Goal: Task Accomplishment & Management: Manage account settings

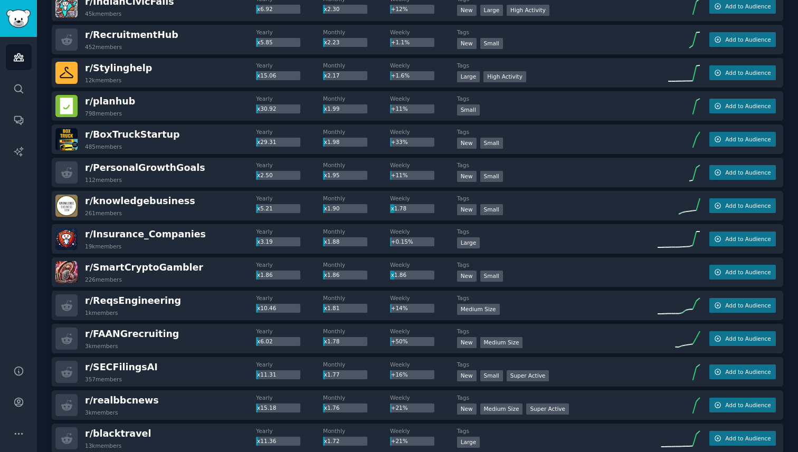
scroll to position [1321, 0]
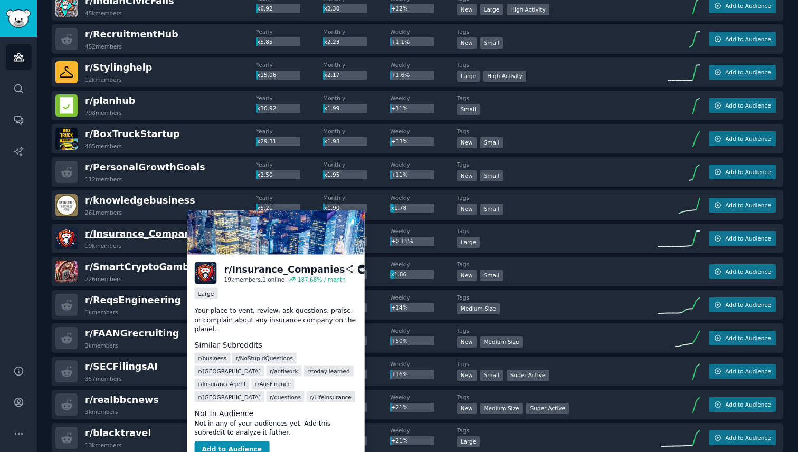
click at [156, 233] on span "r/ Insurance_Companies" at bounding box center [145, 234] width 121 height 11
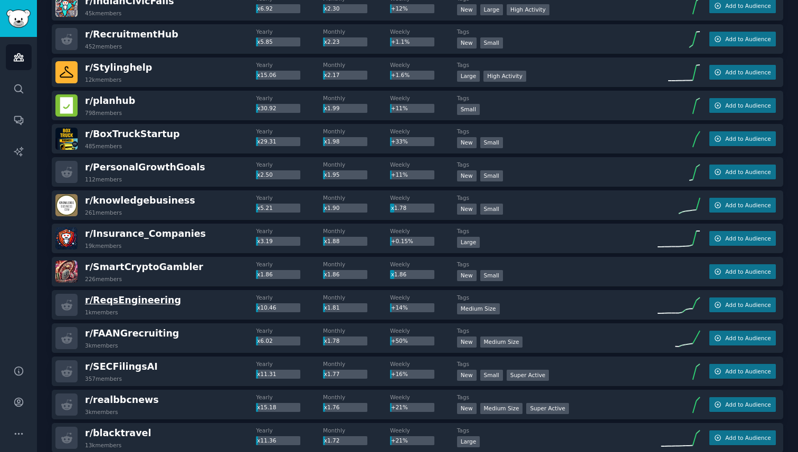
click at [138, 298] on span "r/ ReqsEngineering" at bounding box center [133, 300] width 96 height 11
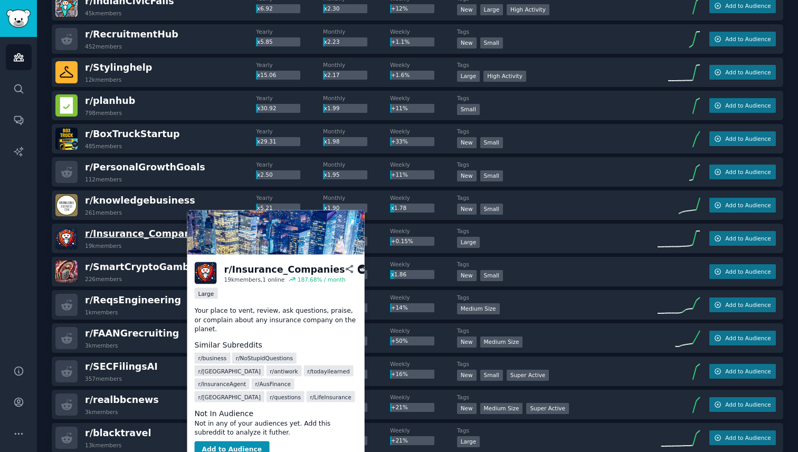
click at [153, 234] on span "r/ Insurance_Companies" at bounding box center [145, 234] width 121 height 11
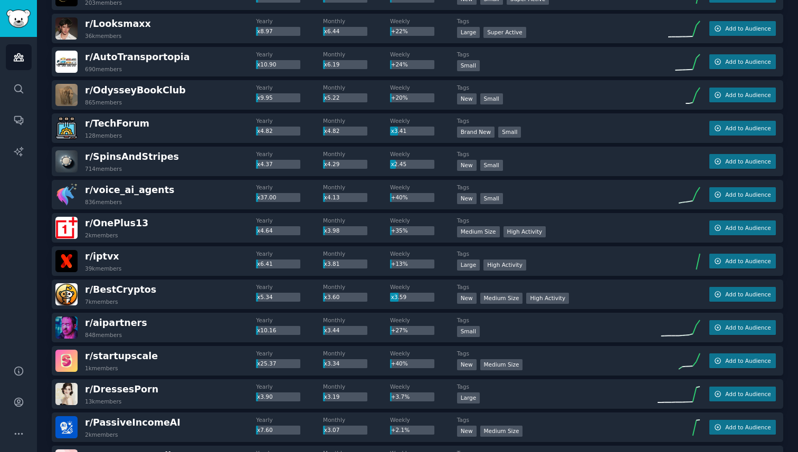
scroll to position [654, 0]
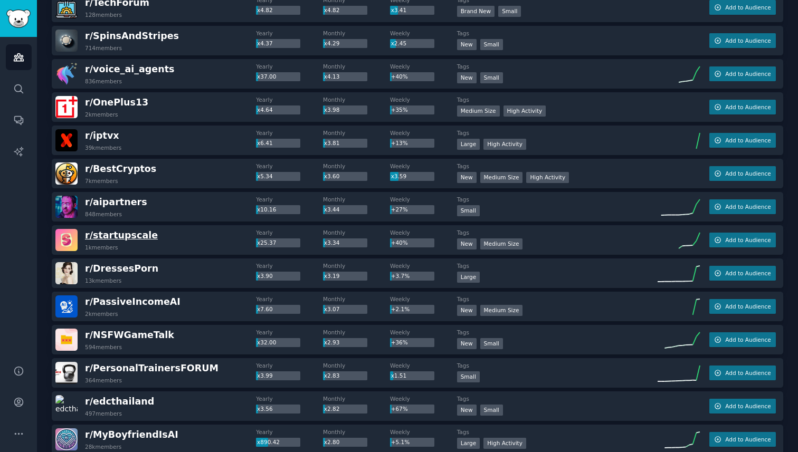
click at [134, 233] on span "r/ startupscale" at bounding box center [121, 235] width 73 height 11
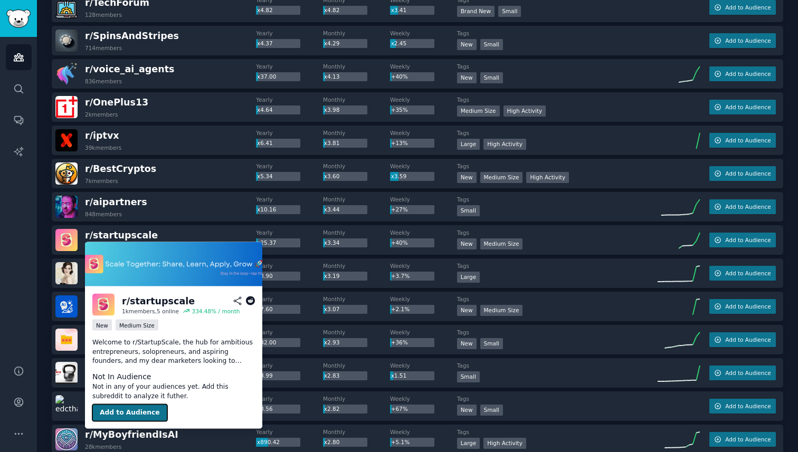
click at [126, 413] on button "Add to Audience" at bounding box center [129, 413] width 75 height 17
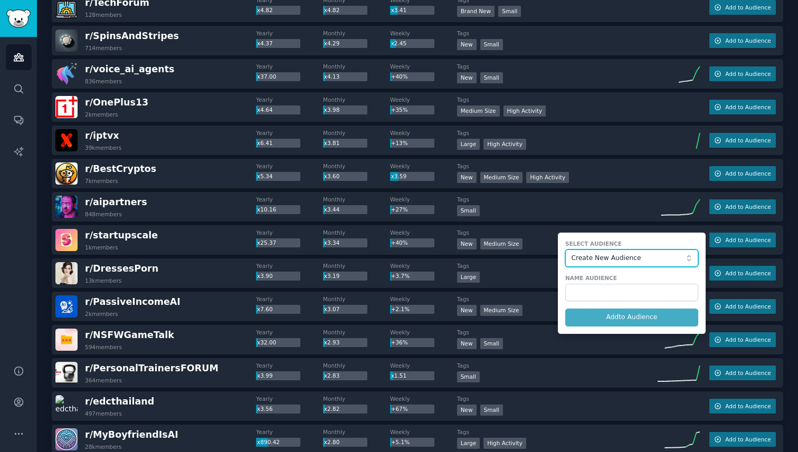
click at [607, 262] on span "Create New Audience" at bounding box center [629, 259] width 116 height 10
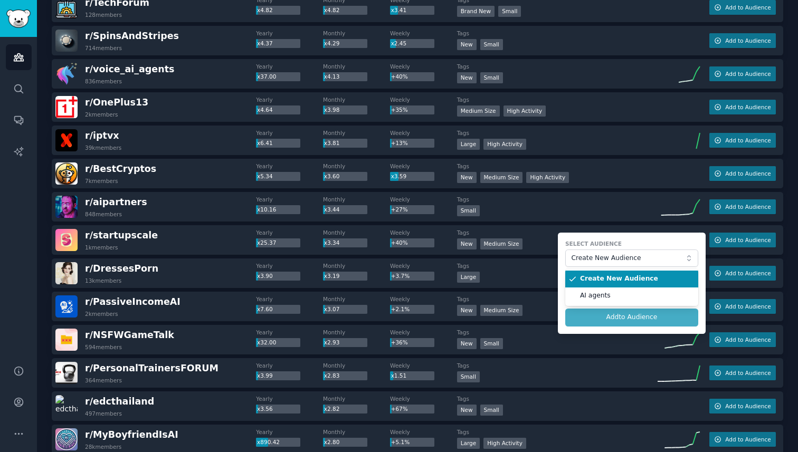
click at [603, 283] on span "Create New Audience" at bounding box center [635, 280] width 111 height 10
click at [599, 297] on input "text" at bounding box center [631, 293] width 133 height 18
type input "ד"
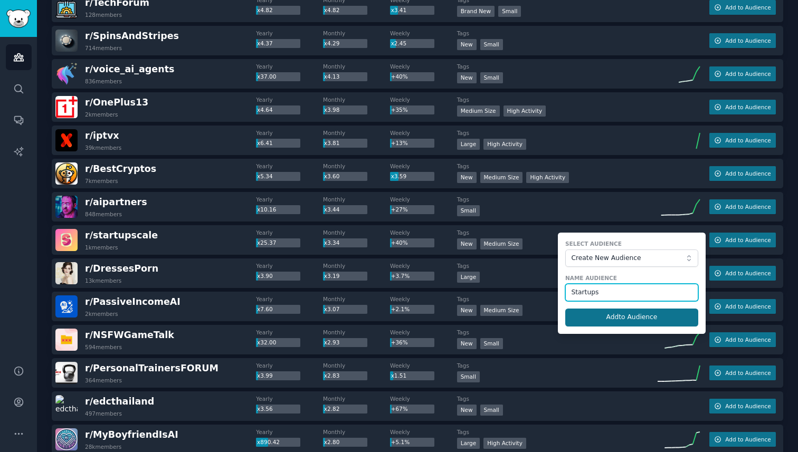
type input "Startups"
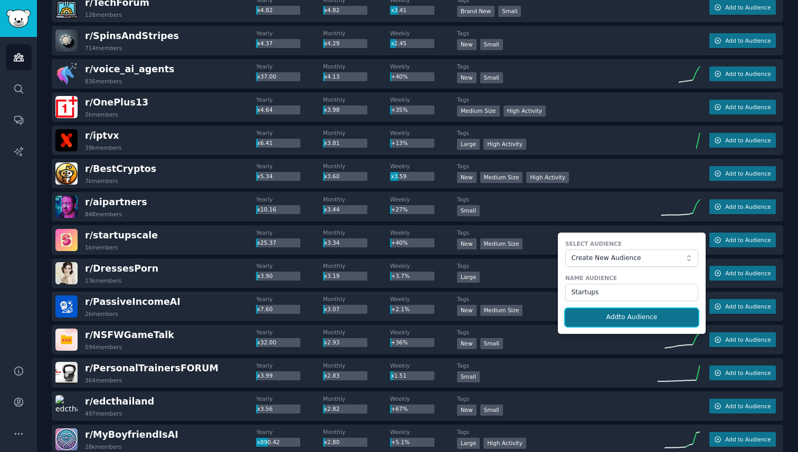
click at [656, 324] on button "Add to Audience" at bounding box center [631, 318] width 133 height 18
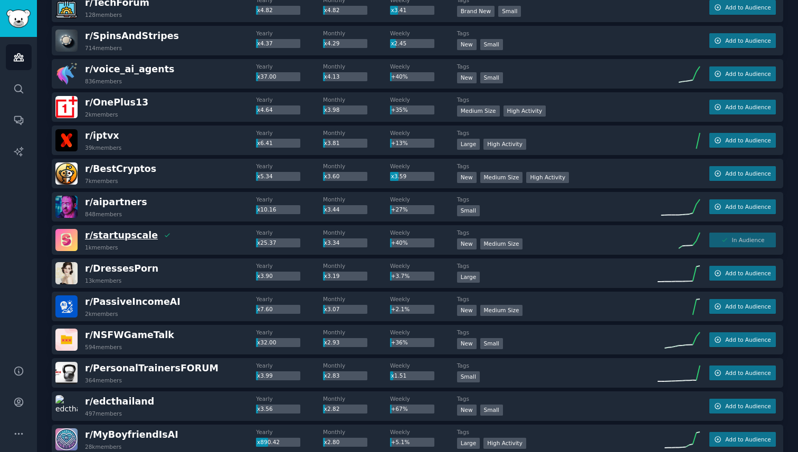
click at [130, 233] on span "r/ startupscale" at bounding box center [121, 235] width 73 height 11
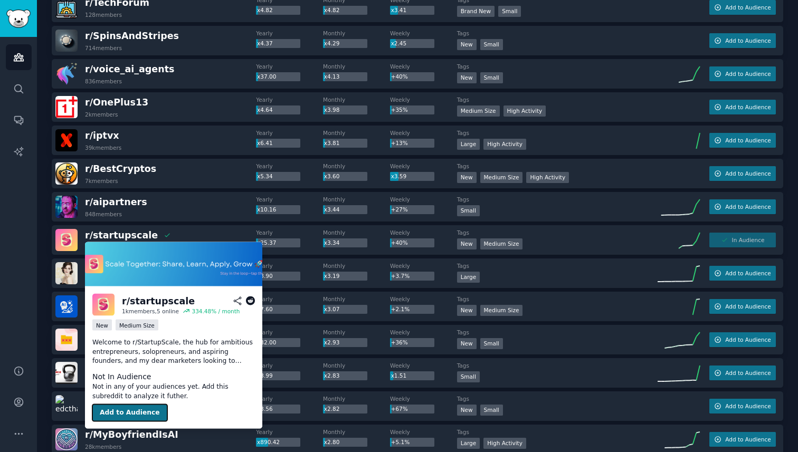
click at [122, 412] on button "Add to Audience" at bounding box center [129, 413] width 75 height 17
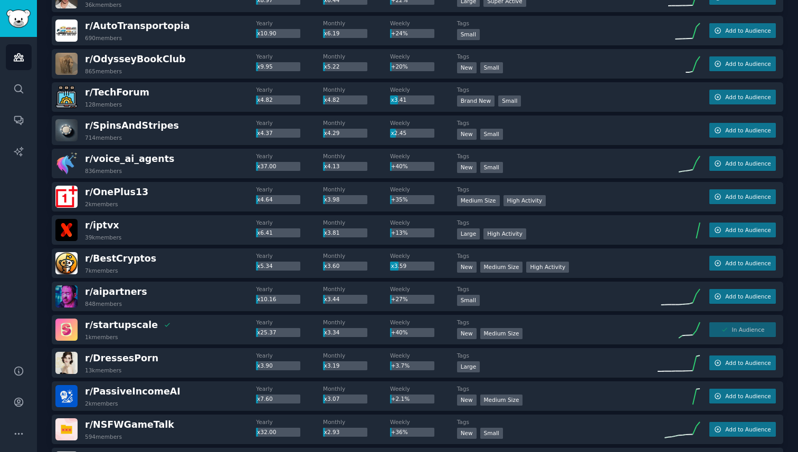
scroll to position [563, 0]
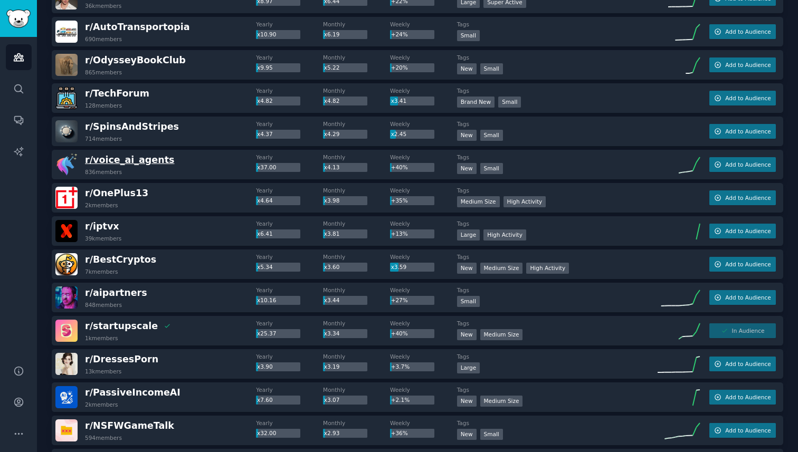
click at [139, 164] on span "r/ voice_ai_agents" at bounding box center [129, 160] width 89 height 11
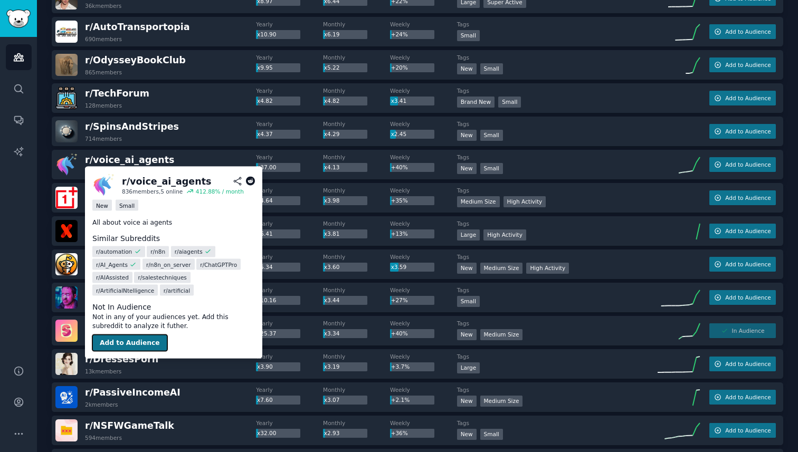
click at [138, 340] on button "Add to Audience" at bounding box center [129, 343] width 75 height 17
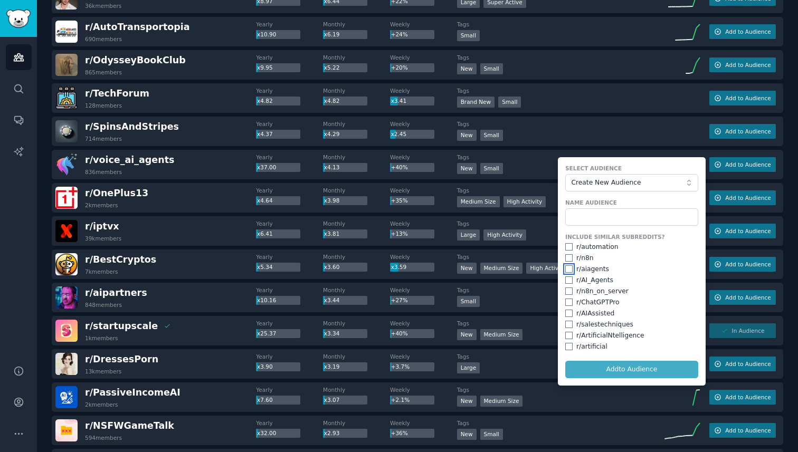
click at [568, 268] on input "checkbox" at bounding box center [568, 269] width 7 height 7
checkbox input "true"
click at [567, 249] on input "checkbox" at bounding box center [568, 246] width 7 height 7
checkbox input "true"
click at [567, 259] on input "checkbox" at bounding box center [568, 257] width 7 height 7
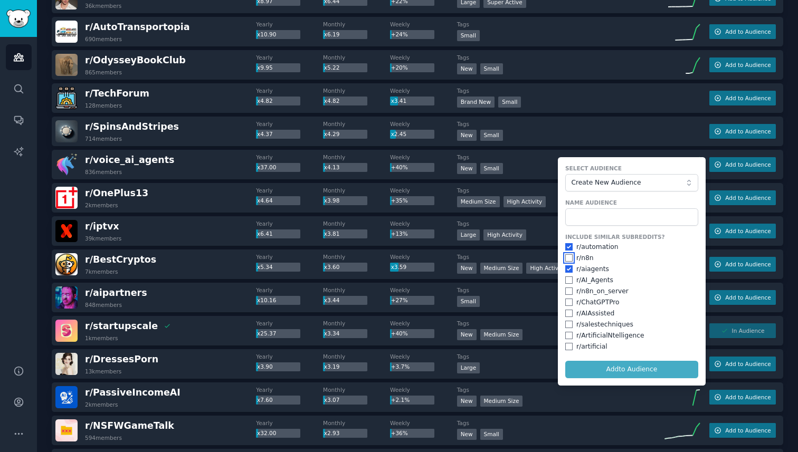
checkbox input "true"
click at [567, 300] on input "checkbox" at bounding box center [568, 302] width 7 height 7
checkbox input "true"
click at [568, 336] on input "checkbox" at bounding box center [568, 335] width 7 height 7
checkbox input "true"
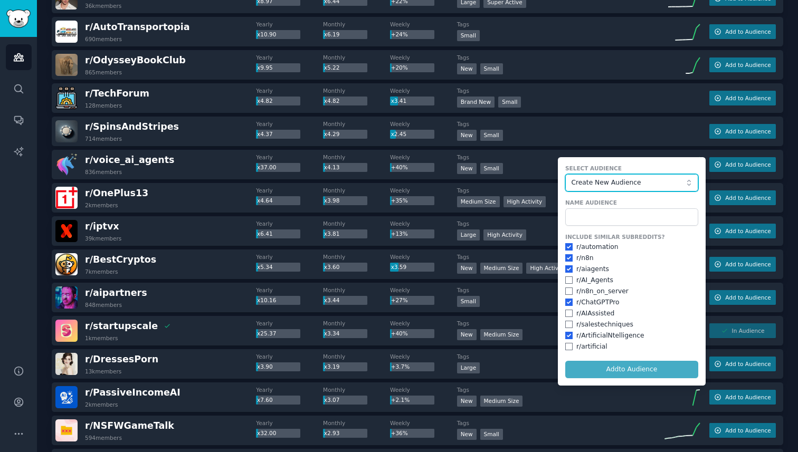
click at [626, 190] on button "Create New Audience" at bounding box center [631, 183] width 133 height 18
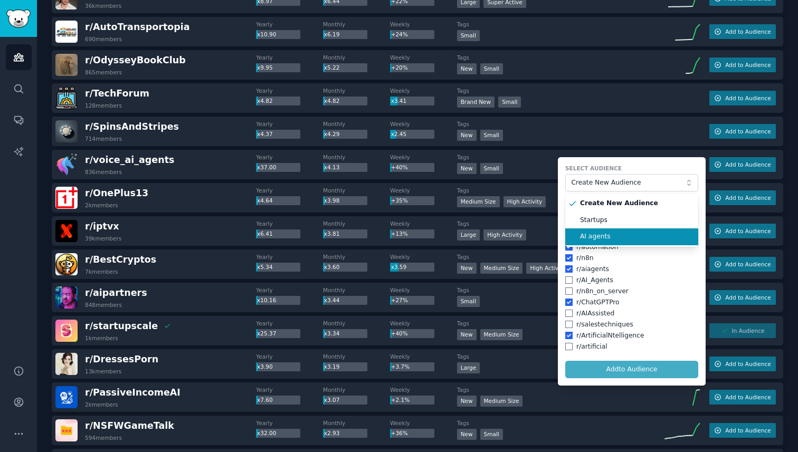
click at [602, 237] on span "AI agents" at bounding box center [635, 237] width 111 height 10
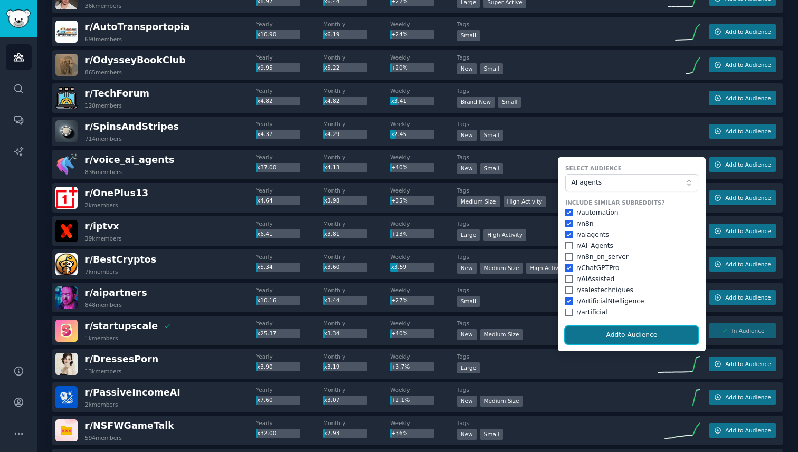
click at [616, 332] on button "Add to Audience" at bounding box center [631, 336] width 133 height 18
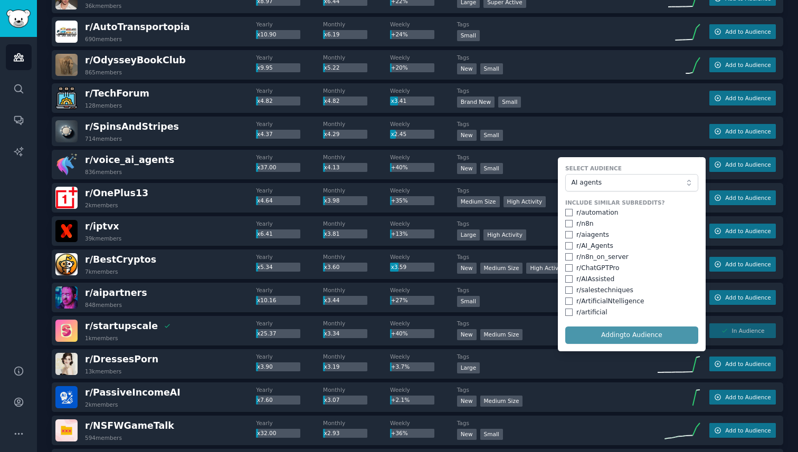
checkbox input "false"
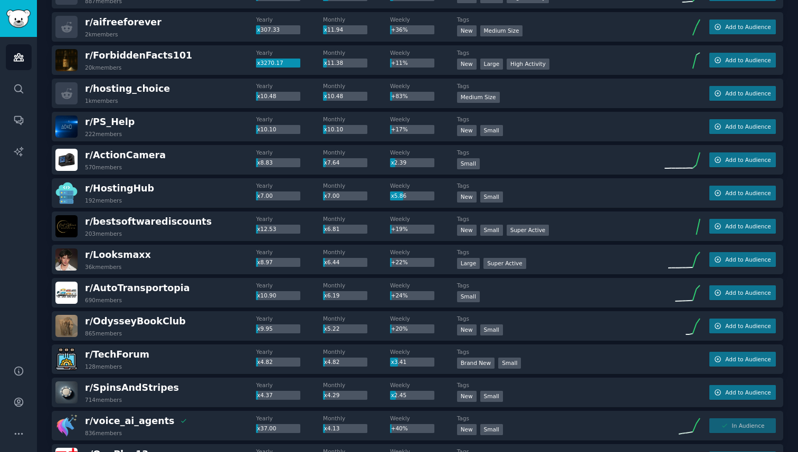
scroll to position [0, 0]
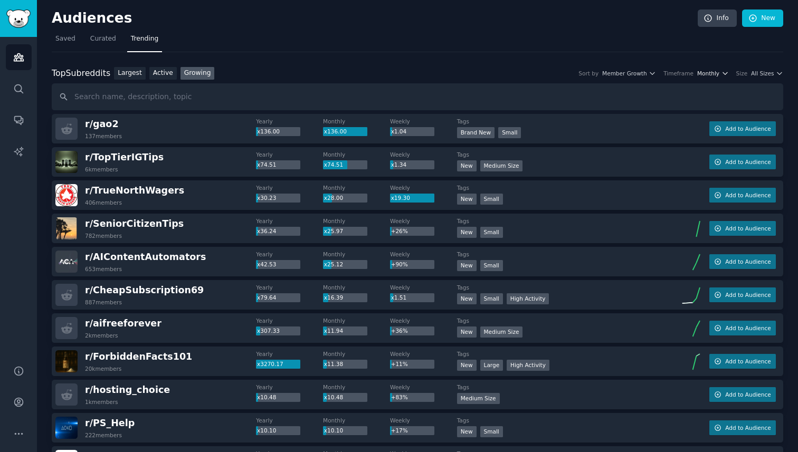
click at [709, 74] on span "Monthly" at bounding box center [708, 73] width 22 height 7
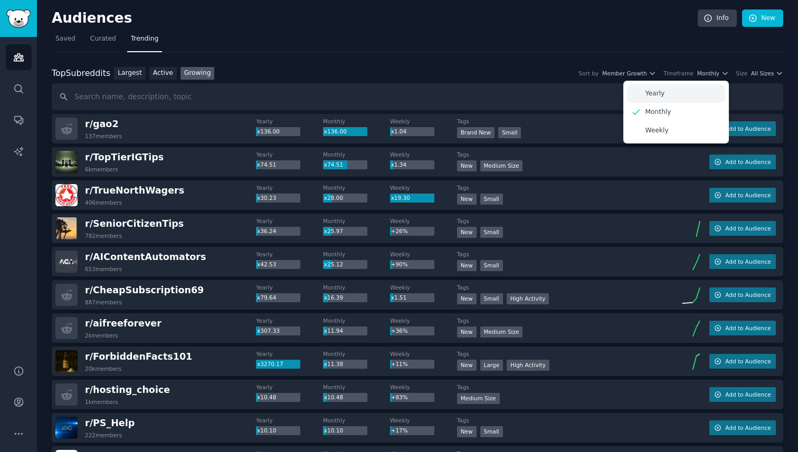
click at [665, 92] on div "Yearly" at bounding box center [676, 93] width 98 height 18
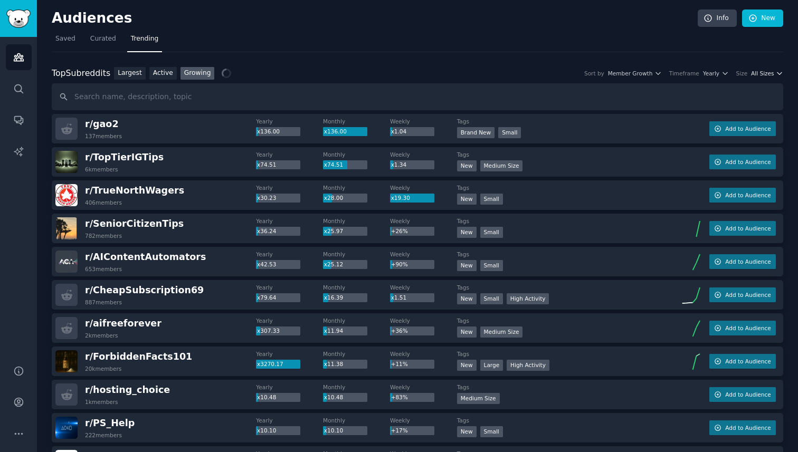
click at [770, 74] on span "All Sizes" at bounding box center [762, 73] width 23 height 7
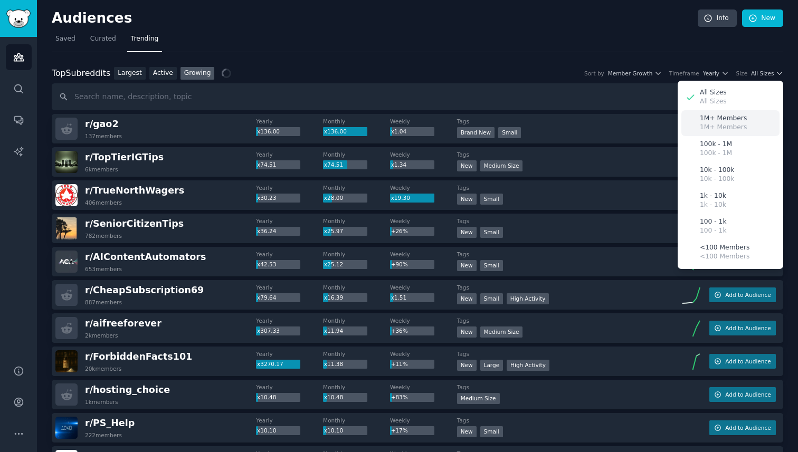
click at [730, 120] on p "1M+ Members" at bounding box center [723, 119] width 47 height 10
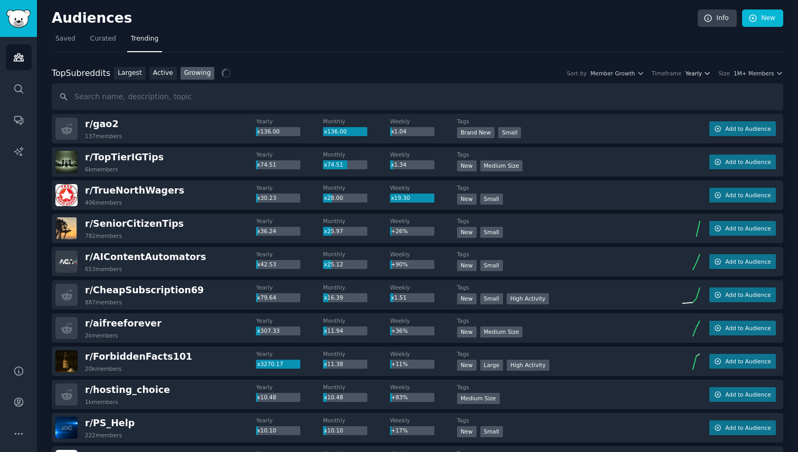
click at [702, 71] on span "Yearly" at bounding box center [694, 73] width 16 height 7
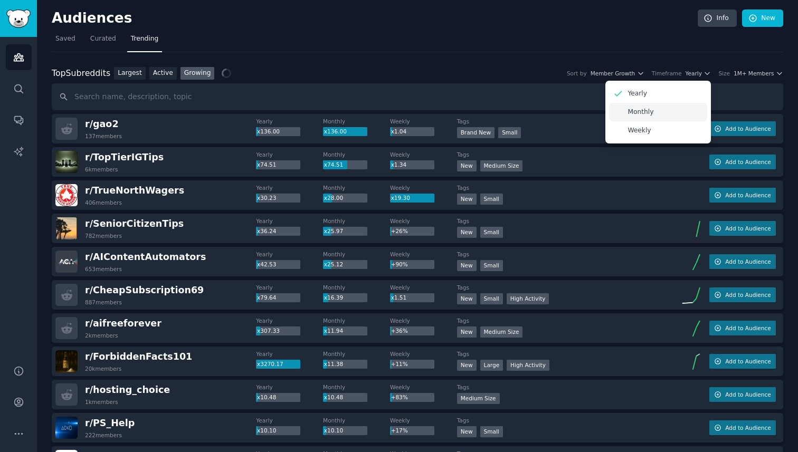
click at [655, 113] on div "Monthly" at bounding box center [658, 112] width 98 height 18
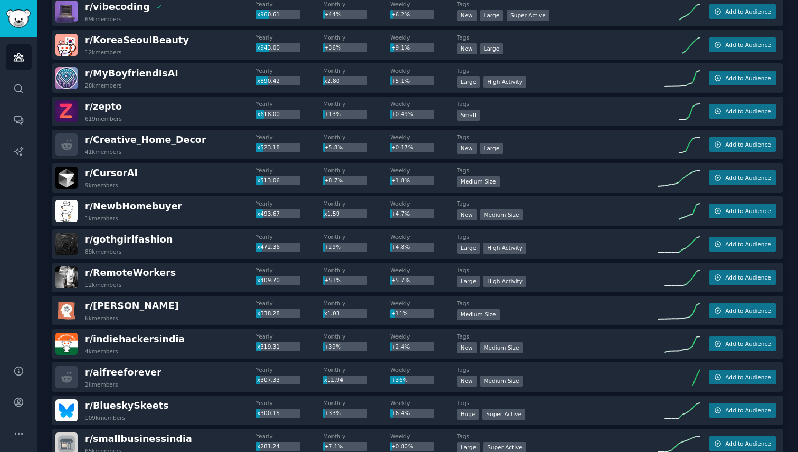
scroll to position [252, 0]
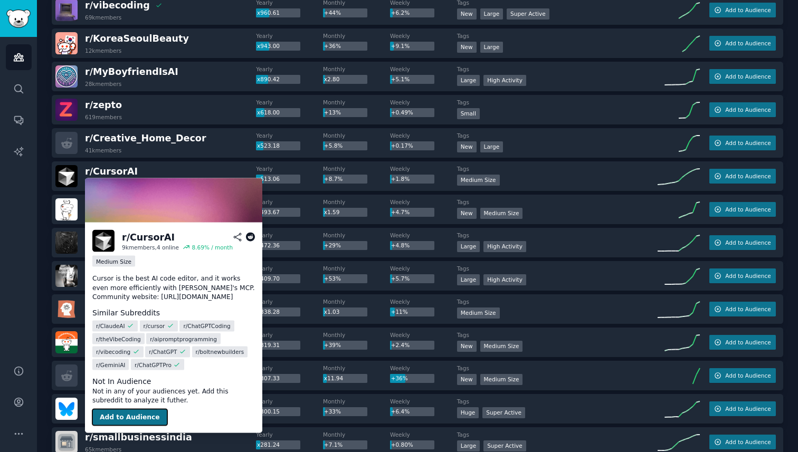
click at [124, 414] on button "Add to Audience" at bounding box center [129, 417] width 75 height 17
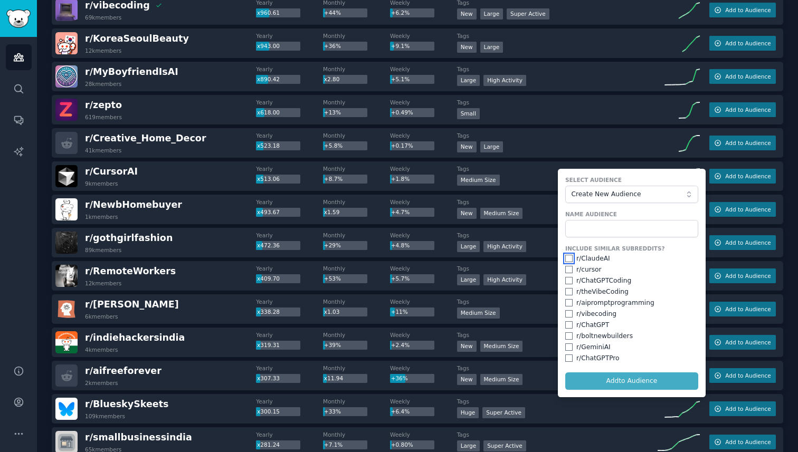
click at [569, 260] on input "checkbox" at bounding box center [568, 258] width 7 height 7
checkbox input "true"
click at [568, 272] on input "checkbox" at bounding box center [568, 269] width 7 height 7
checkbox input "true"
click at [568, 277] on div "r/ ChatGPTCoding" at bounding box center [631, 282] width 133 height 10
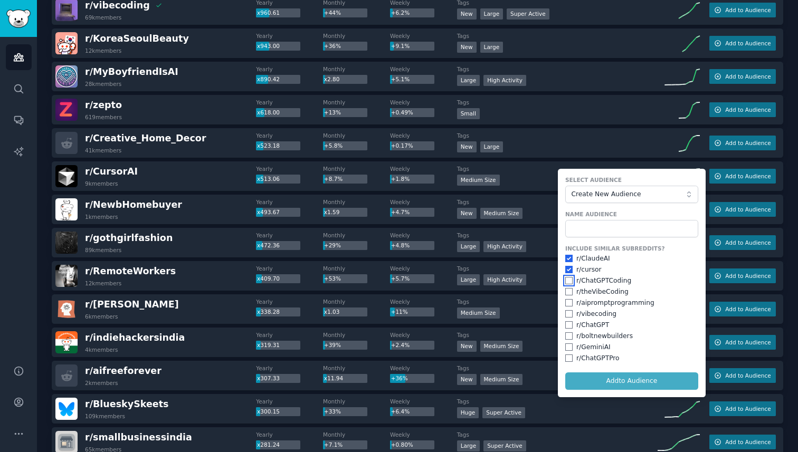
click at [568, 281] on input "checkbox" at bounding box center [568, 280] width 7 height 7
checkbox input "true"
click at [568, 293] on input "checkbox" at bounding box center [568, 291] width 7 height 7
checkbox input "true"
click at [568, 305] on input "checkbox" at bounding box center [568, 302] width 7 height 7
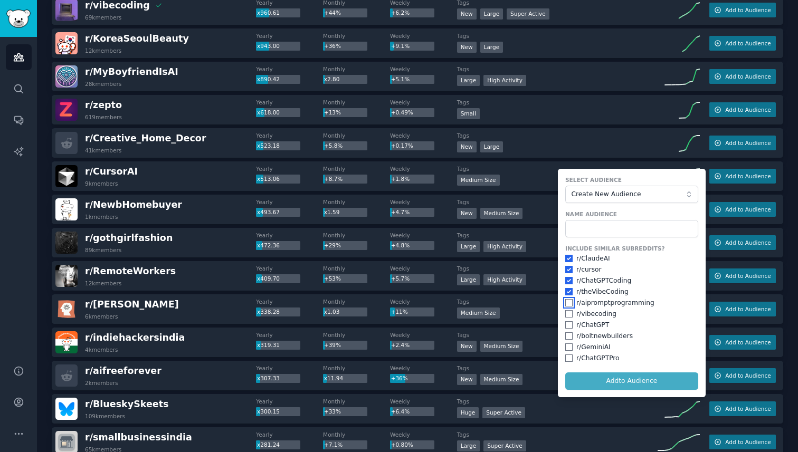
checkbox input "true"
click at [569, 313] on input "checkbox" at bounding box center [568, 313] width 7 height 7
checkbox input "true"
click at [569, 325] on input "checkbox" at bounding box center [568, 325] width 7 height 7
checkbox input "true"
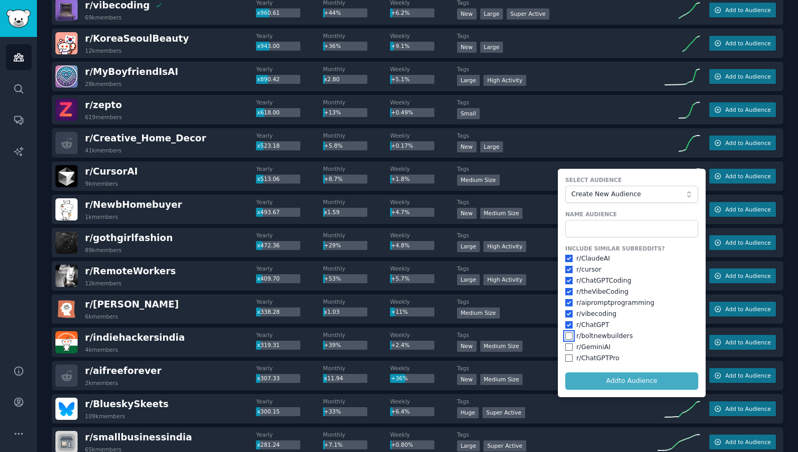
click at [569, 338] on input "checkbox" at bounding box center [568, 336] width 7 height 7
checkbox input "true"
click at [569, 347] on input "checkbox" at bounding box center [568, 347] width 7 height 7
checkbox input "true"
click at [569, 356] on input "checkbox" at bounding box center [568, 358] width 7 height 7
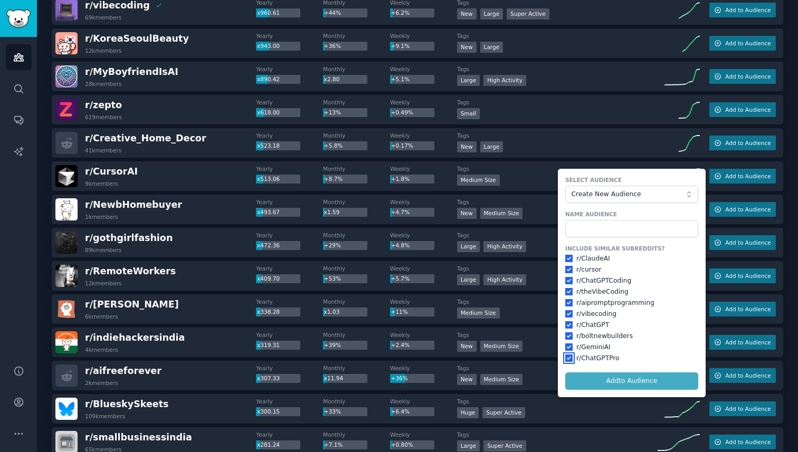
checkbox input "true"
click at [612, 201] on button "Create New Audience" at bounding box center [631, 195] width 133 height 18
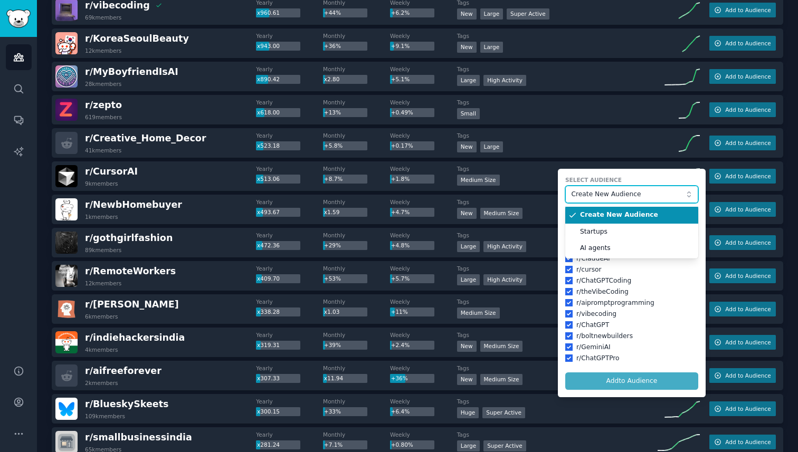
click at [612, 201] on button "Create New Audience" at bounding box center [631, 195] width 133 height 18
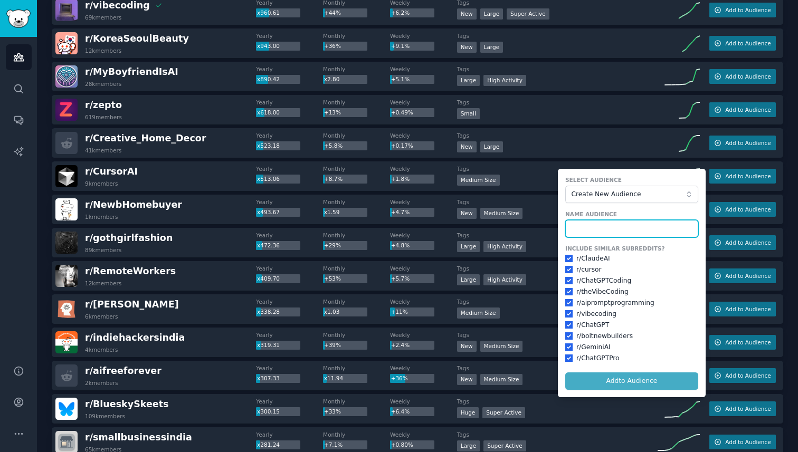
click at [601, 229] on input "text" at bounding box center [631, 229] width 133 height 18
type input "Vibe coding"
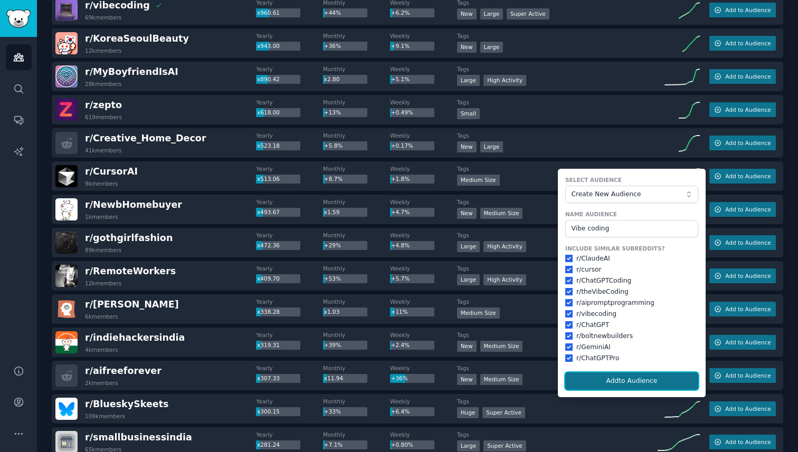
click at [621, 384] on button "Add to Audience" at bounding box center [631, 382] width 133 height 18
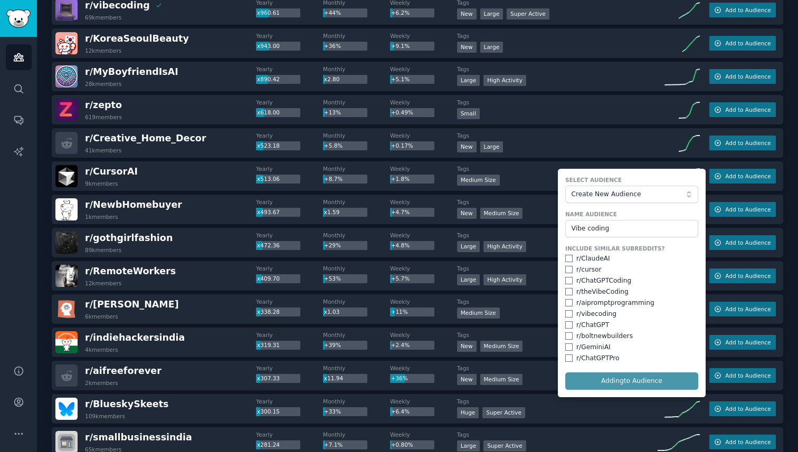
checkbox input "false"
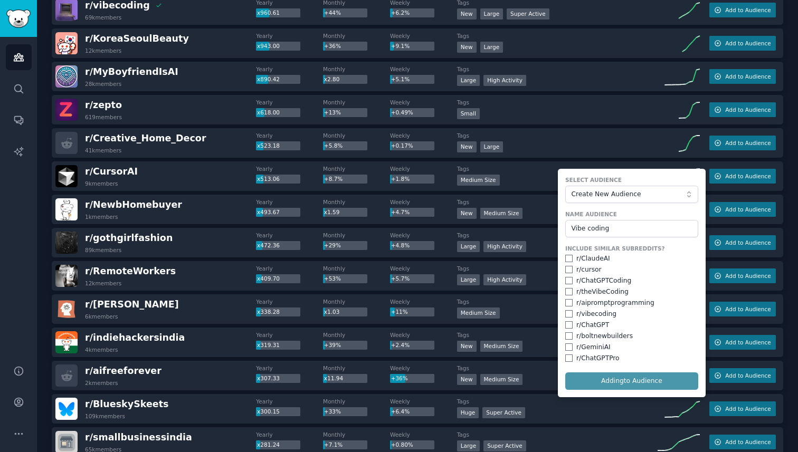
checkbox input "false"
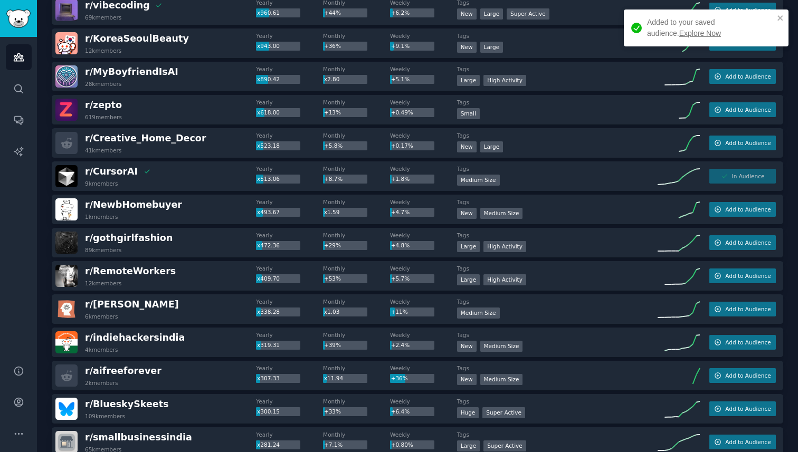
scroll to position [0, 0]
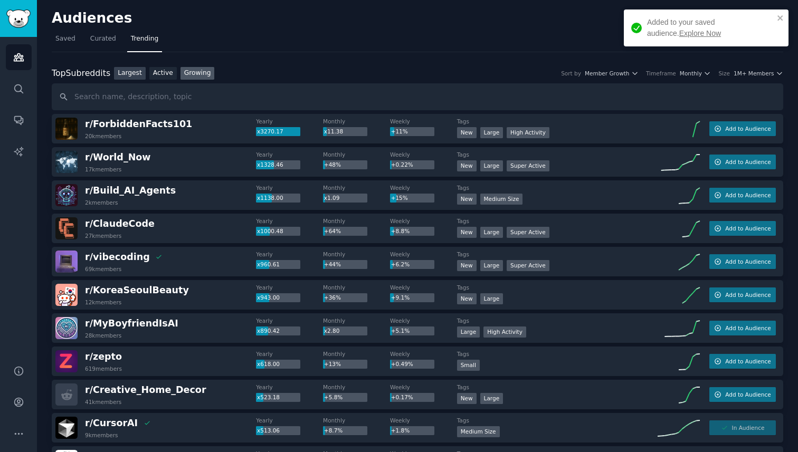
click at [130, 76] on link "Largest" at bounding box center [130, 73] width 32 height 13
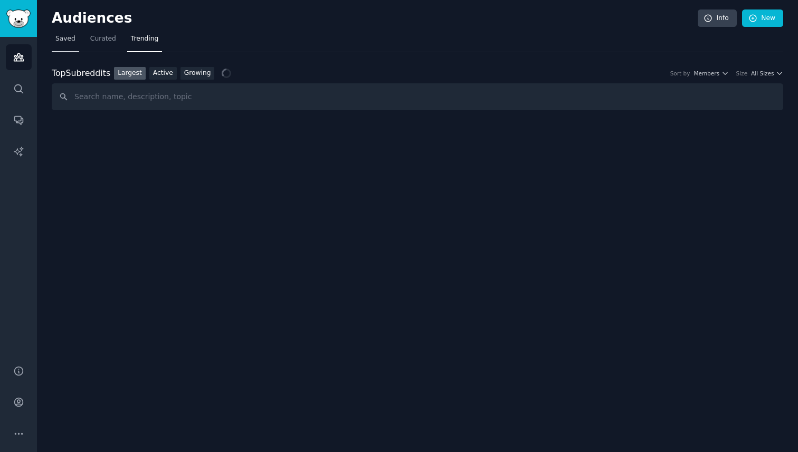
click at [68, 40] on span "Saved" at bounding box center [65, 39] width 20 height 10
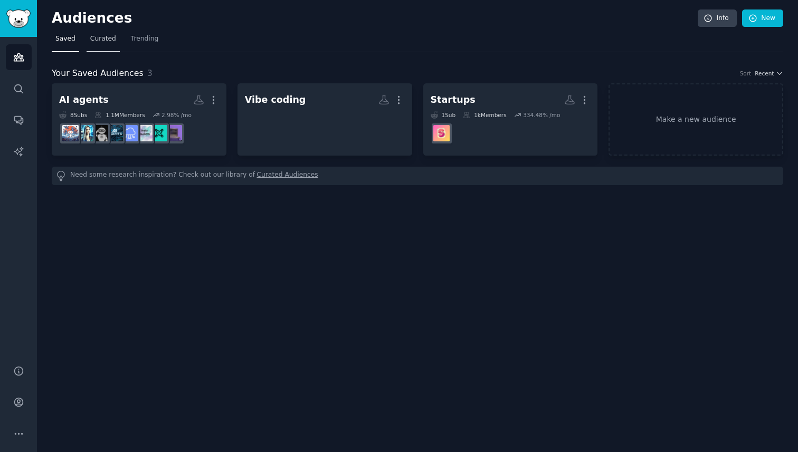
click at [92, 39] on span "Curated" at bounding box center [103, 39] width 26 height 10
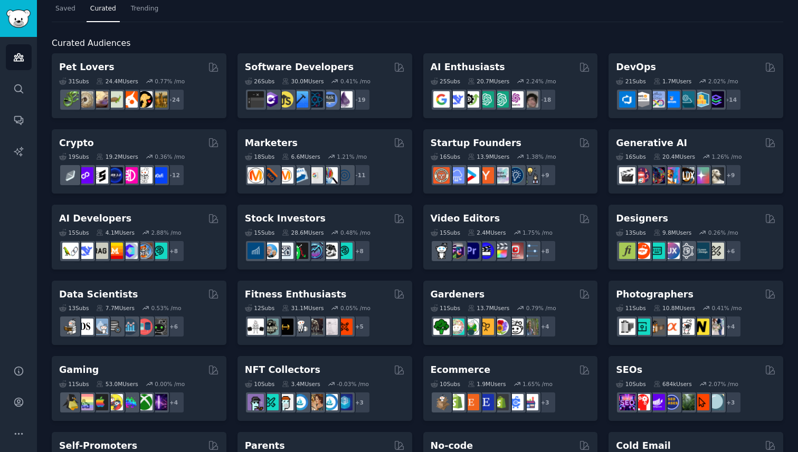
scroll to position [31, 0]
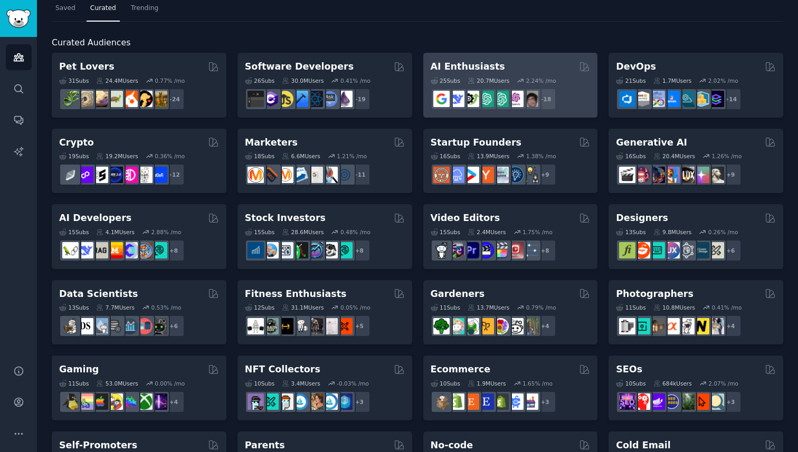
click at [474, 66] on h2 "AI Enthusiasts" at bounding box center [468, 66] width 74 height 13
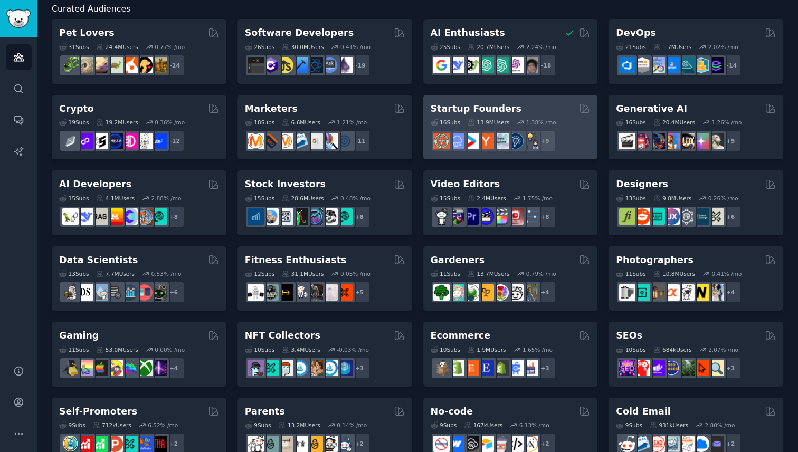
scroll to position [68, 0]
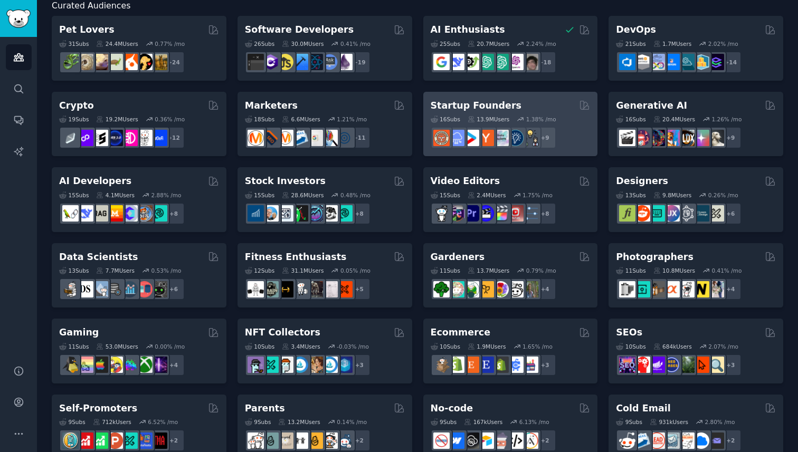
click at [494, 108] on h2 "Startup Founders" at bounding box center [476, 105] width 91 height 13
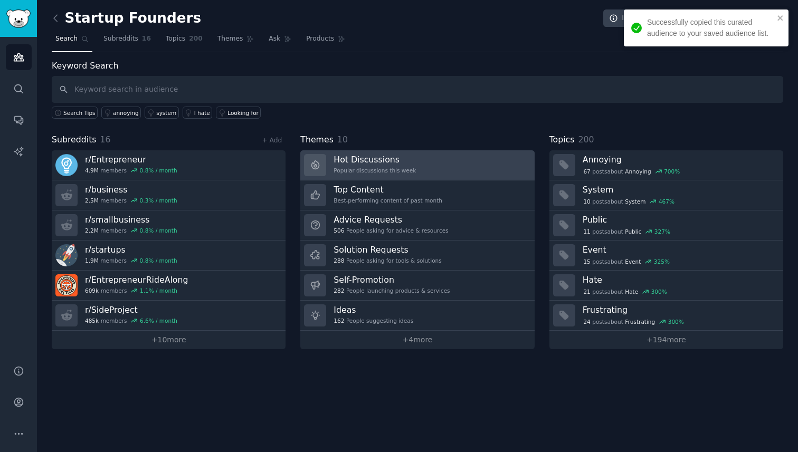
click at [387, 175] on div "Hot Discussions Popular discussions this week" at bounding box center [375, 165] width 82 height 22
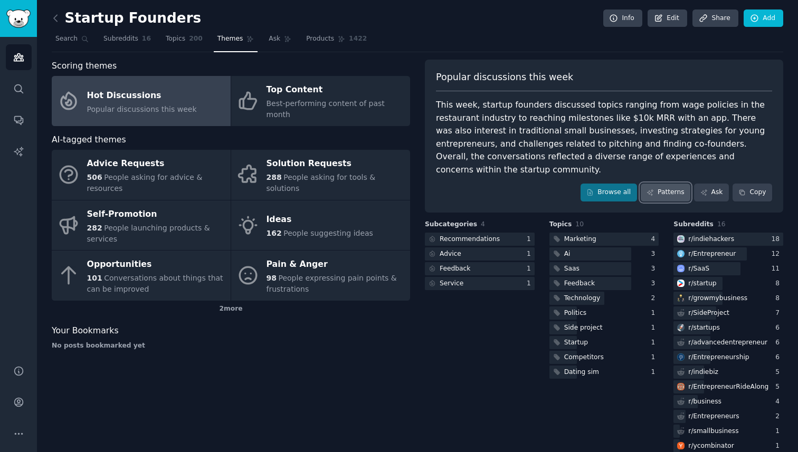
click at [669, 184] on link "Patterns" at bounding box center [666, 193] width 50 height 18
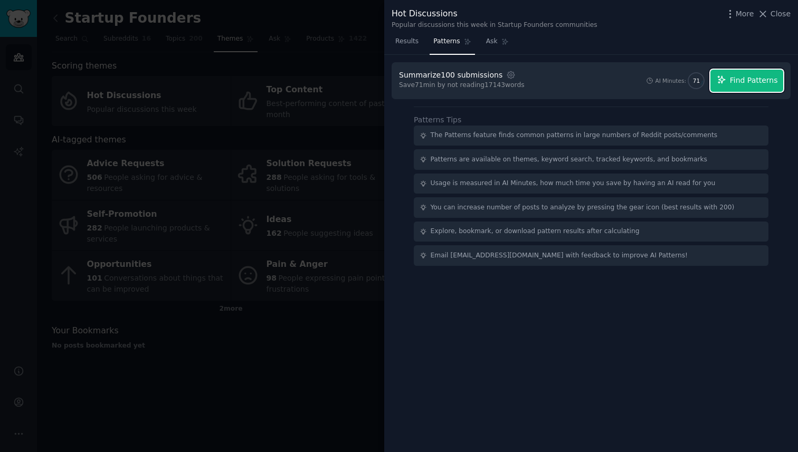
click at [728, 80] on button "Find Patterns" at bounding box center [747, 81] width 73 height 22
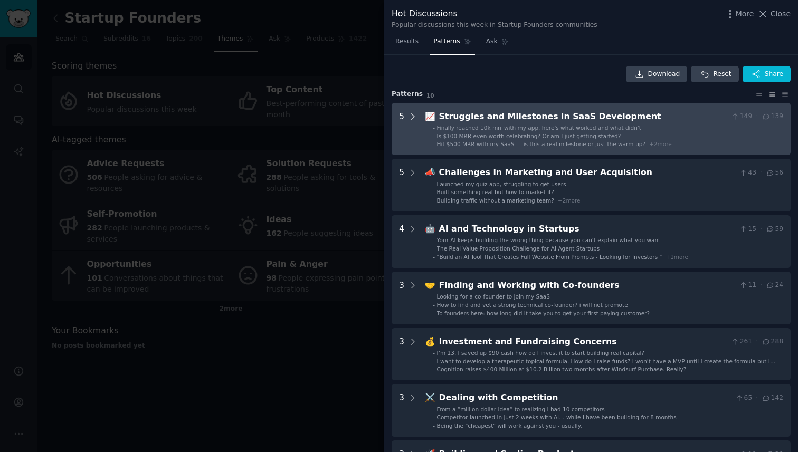
click at [415, 120] on icon at bounding box center [413, 117] width 10 height 10
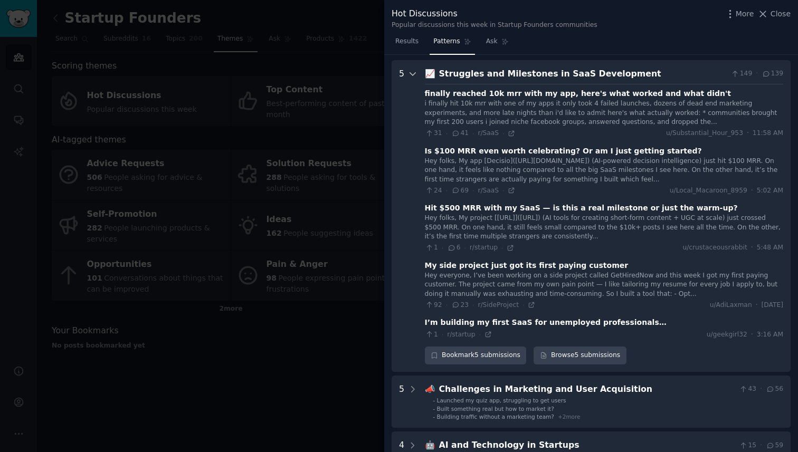
scroll to position [48, 0]
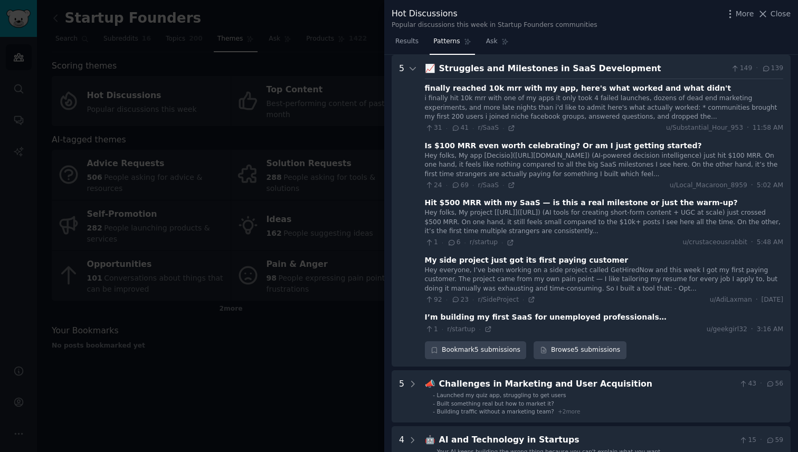
click at [567, 102] on div "i finally hit 10k mrr with one of my apps it only took 4 failed launches, dozen…" at bounding box center [604, 108] width 359 height 28
click at [509, 129] on icon at bounding box center [511, 128] width 7 height 7
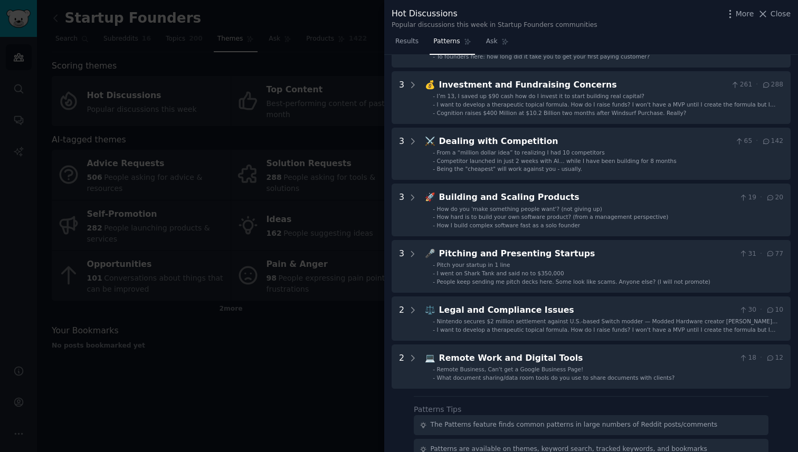
scroll to position [517, 0]
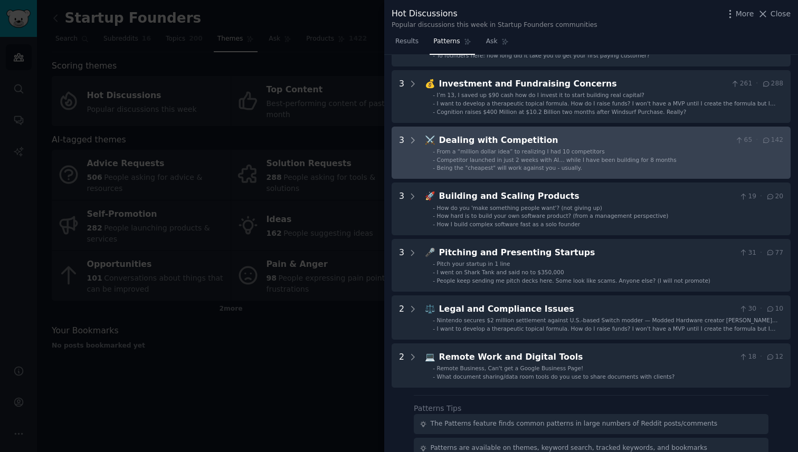
click at [507, 168] on span "Being the "cheapest" will work against you - usually." at bounding box center [509, 168] width 145 height 6
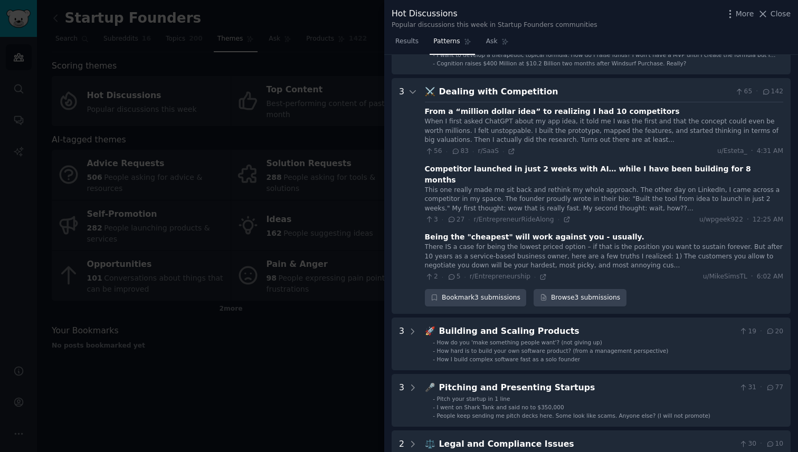
scroll to position [589, 0]
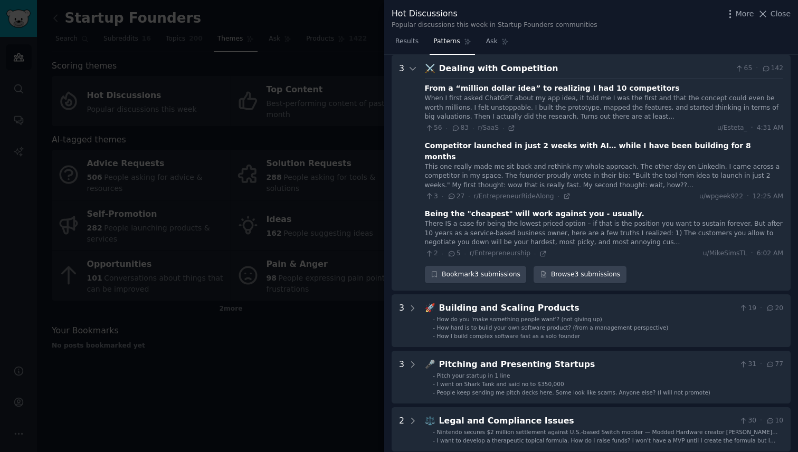
click at [571, 176] on div "This one really made me sit back and rethink my whole approach. The other day o…" at bounding box center [604, 177] width 359 height 28
click at [564, 193] on icon at bounding box center [566, 196] width 7 height 7
click at [362, 108] on div at bounding box center [399, 226] width 798 height 452
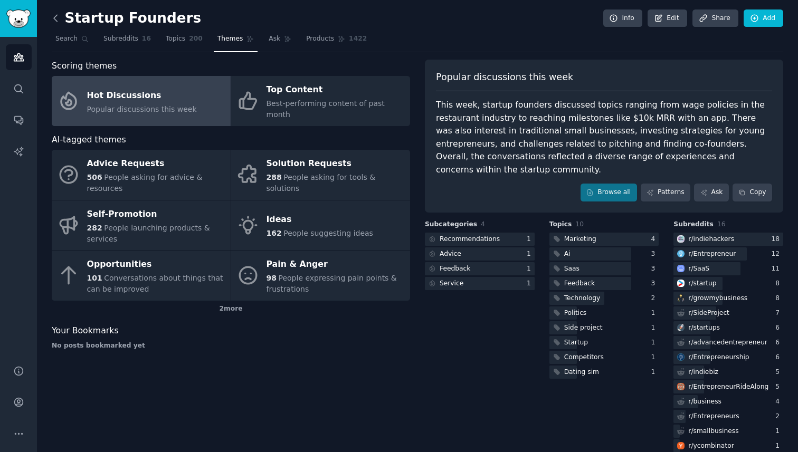
click at [57, 18] on icon at bounding box center [55, 18] width 11 height 11
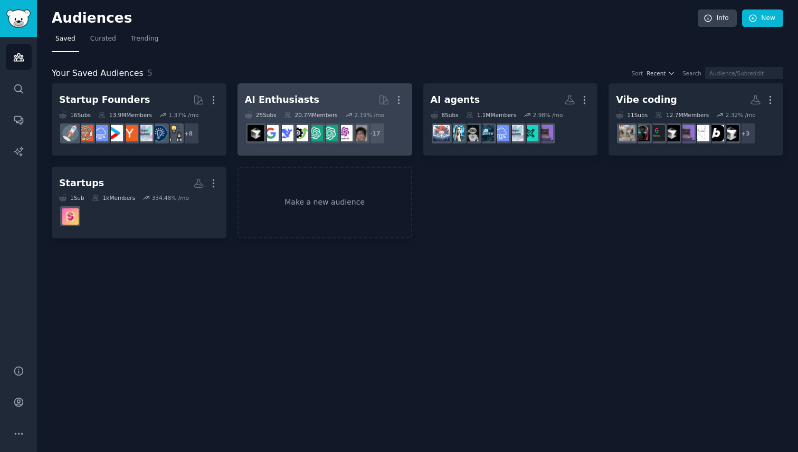
click at [317, 95] on h2 "AI Enthusiasts More" at bounding box center [325, 100] width 160 height 18
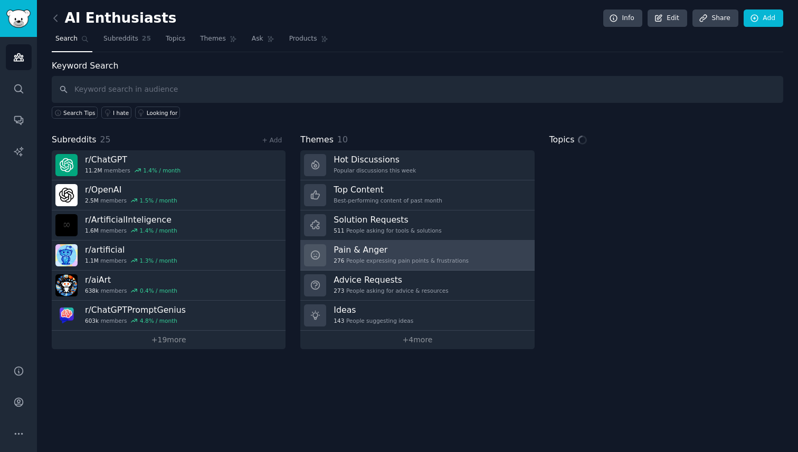
click at [386, 250] on h3 "Pain & Anger" at bounding box center [401, 249] width 135 height 11
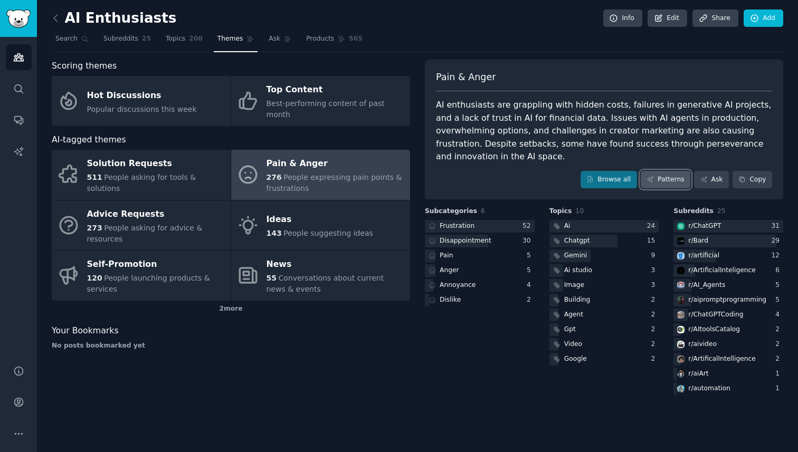
click at [668, 178] on link "Patterns" at bounding box center [666, 180] width 50 height 18
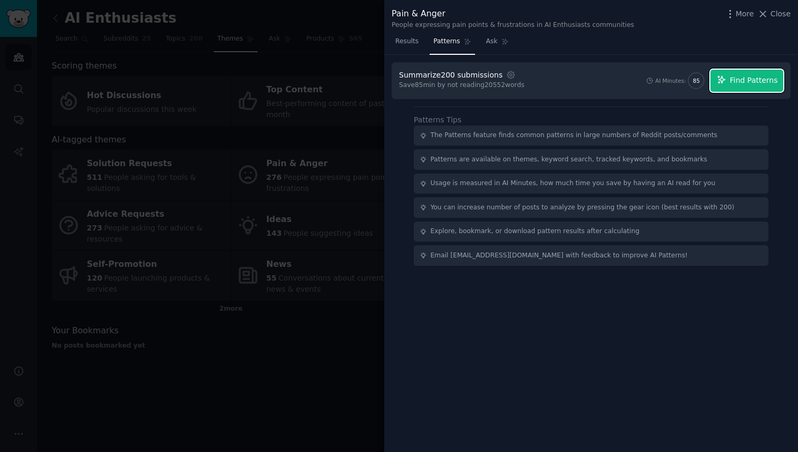
click at [735, 84] on span "Find Patterns" at bounding box center [754, 80] width 48 height 11
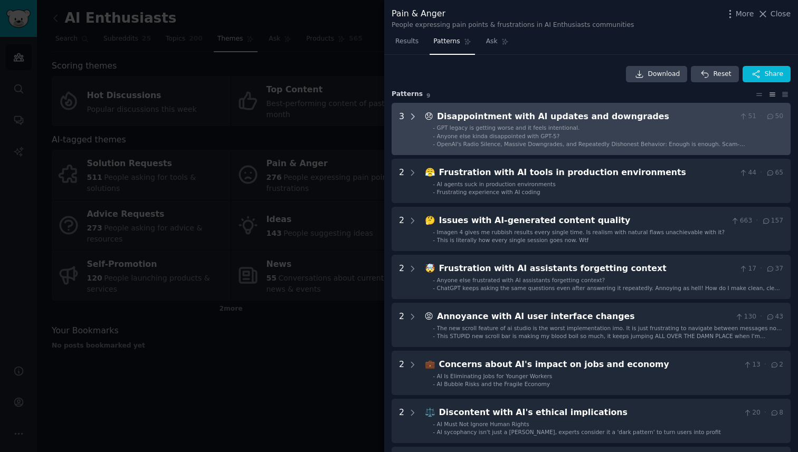
click at [412, 116] on icon at bounding box center [413, 117] width 10 height 10
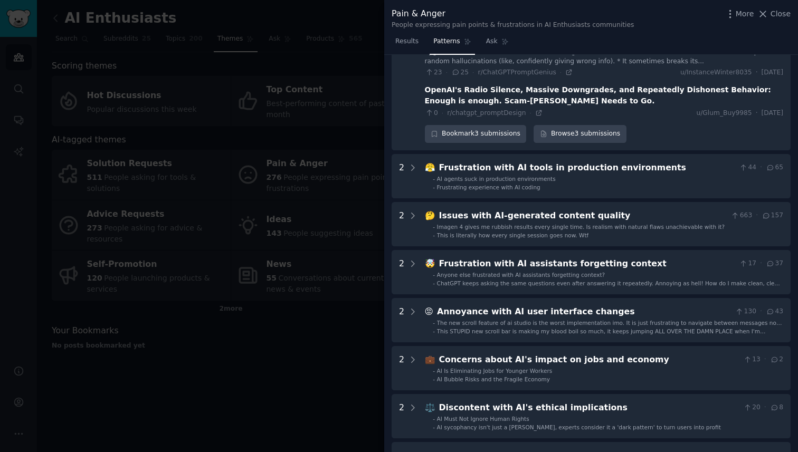
scroll to position [162, 0]
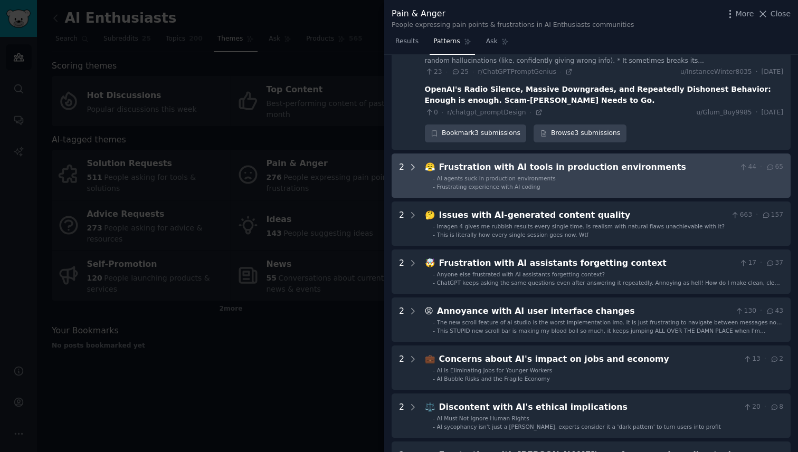
click at [413, 169] on icon at bounding box center [413, 168] width 10 height 10
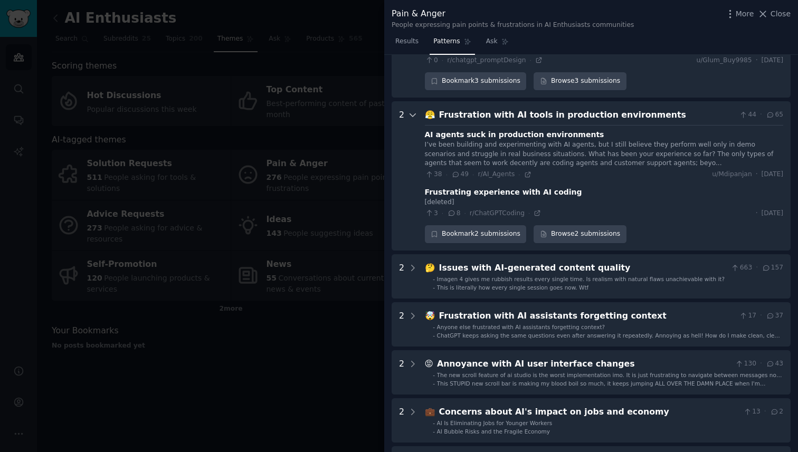
scroll to position [260, 0]
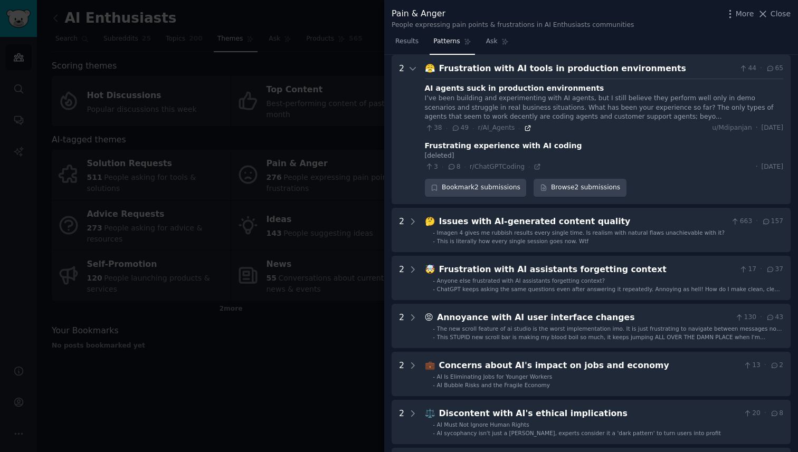
click at [526, 127] on icon at bounding box center [527, 128] width 7 height 7
